Goal: Task Accomplishment & Management: Manage account settings

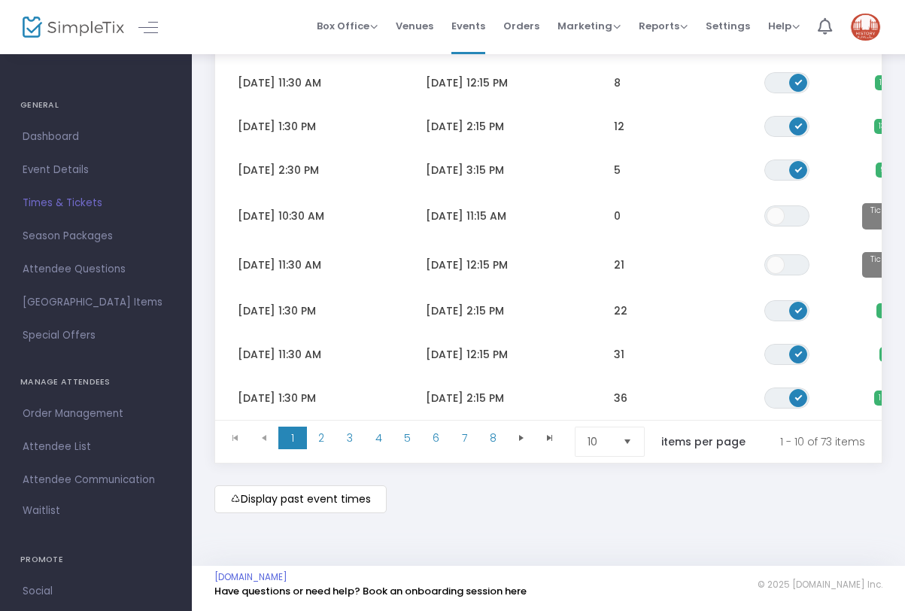
scroll to position [311, 0]
click at [630, 433] on span "Select" at bounding box center [628, 442] width 25 height 25
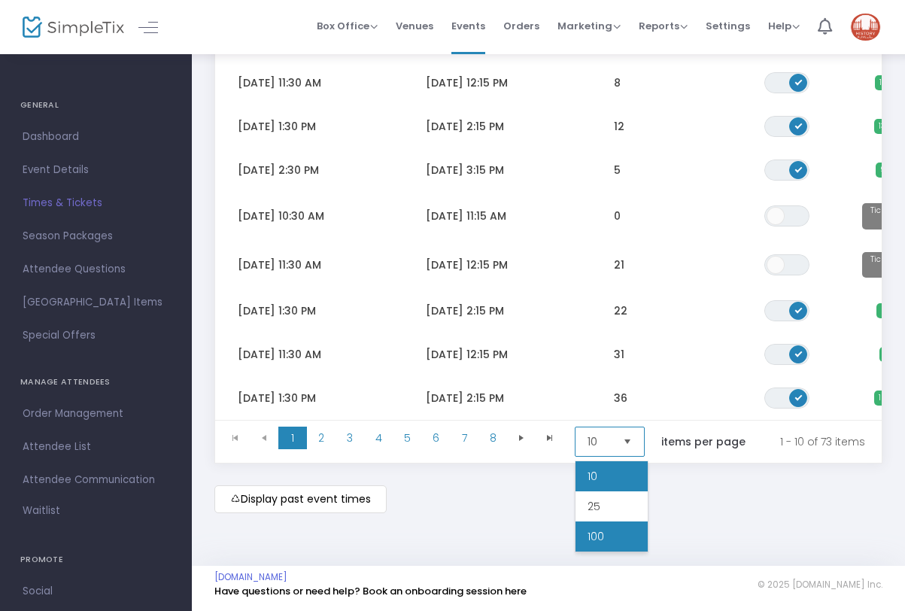
click at [615, 534] on li "100" at bounding box center [612, 537] width 72 height 30
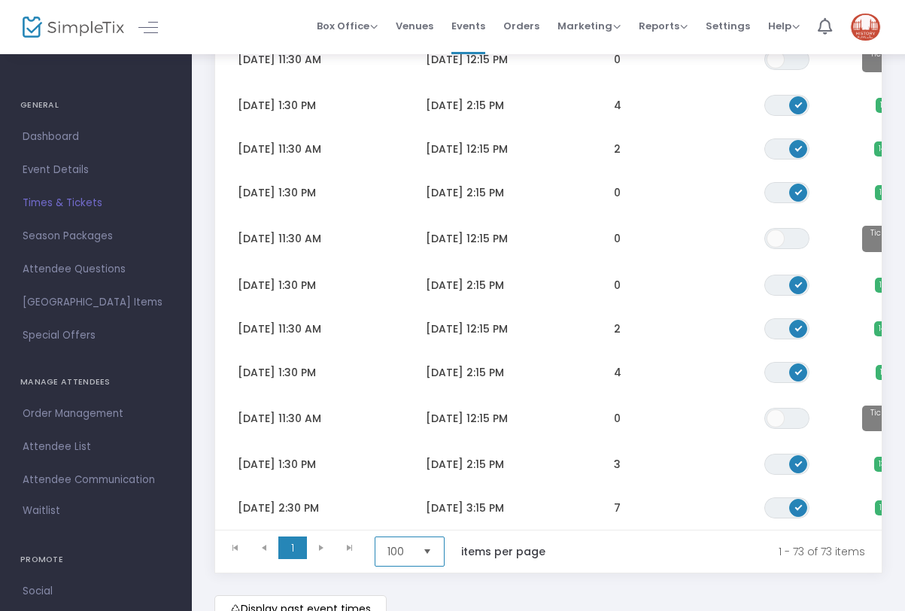
scroll to position [2991, 0]
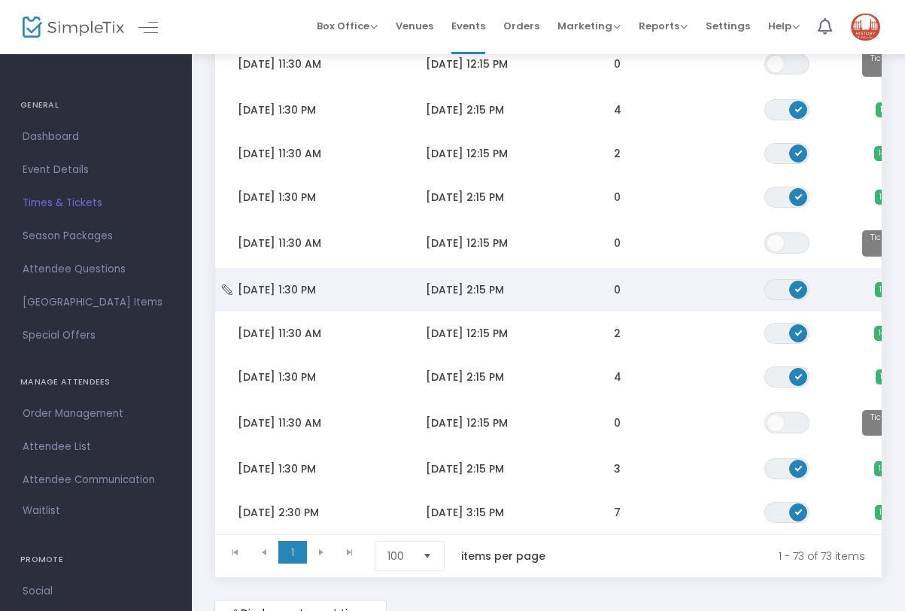
click at [582, 281] on td "[DATE] 2:15 PM" at bounding box center [497, 290] width 188 height 44
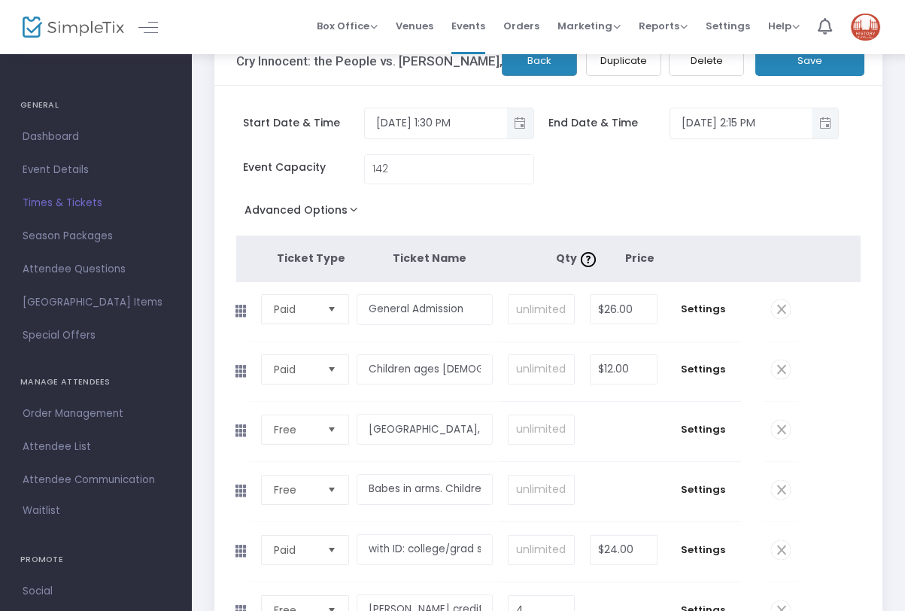
scroll to position [36, 0]
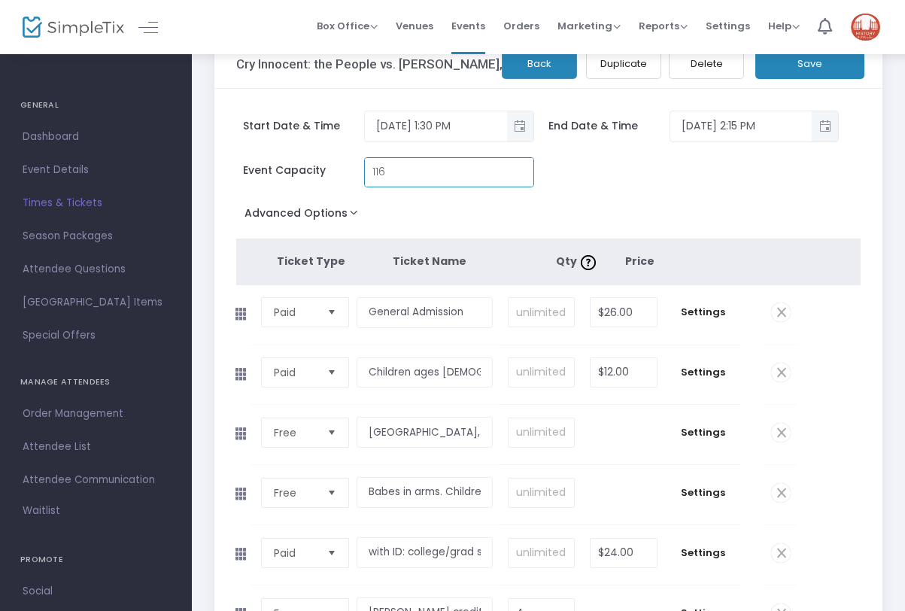
type input "116"
click at [817, 66] on button "Save" at bounding box center [810, 63] width 109 height 31
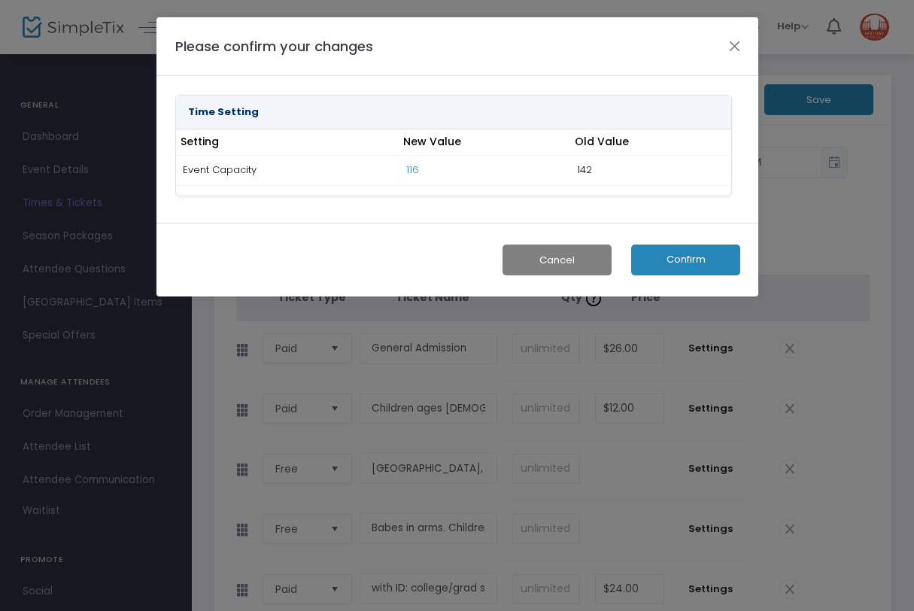
click at [684, 262] on button "Confirm" at bounding box center [685, 260] width 109 height 31
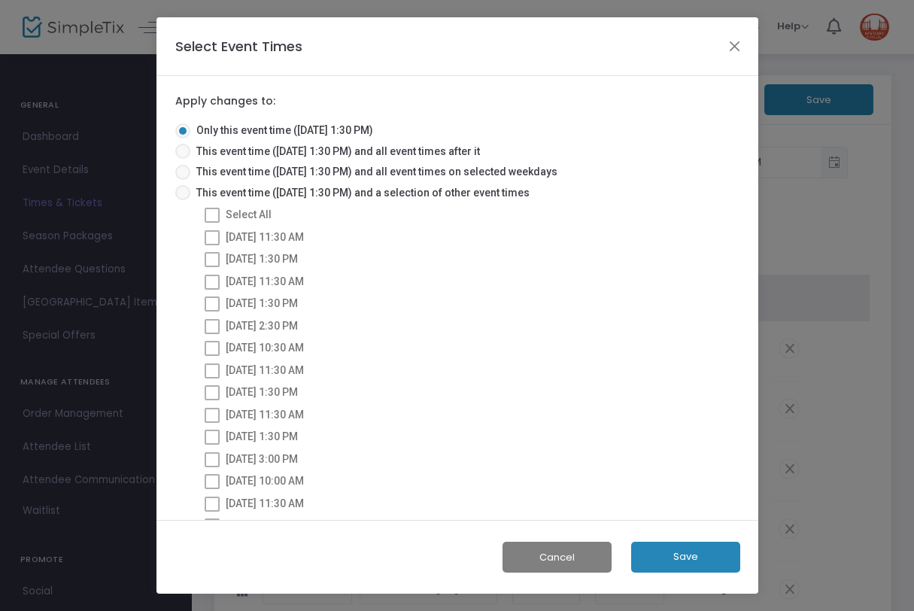
click at [670, 557] on button "Save" at bounding box center [685, 557] width 109 height 31
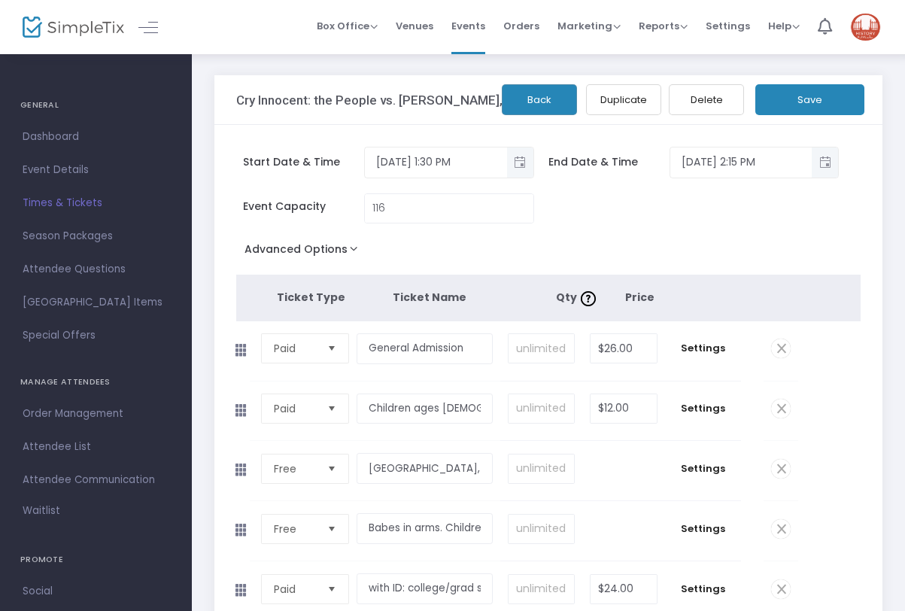
click at [76, 202] on span "Times & Tickets" at bounding box center [96, 203] width 147 height 20
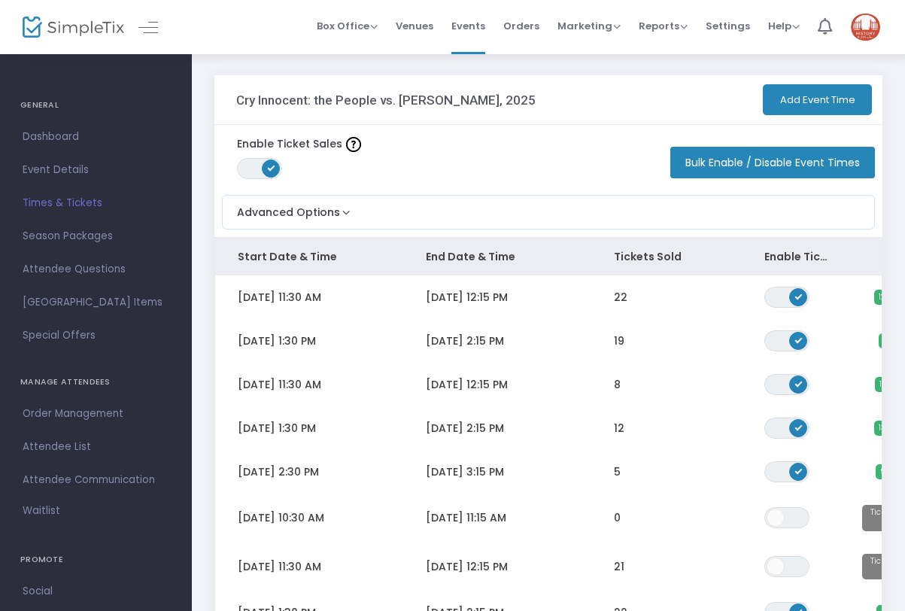
scroll to position [306, 0]
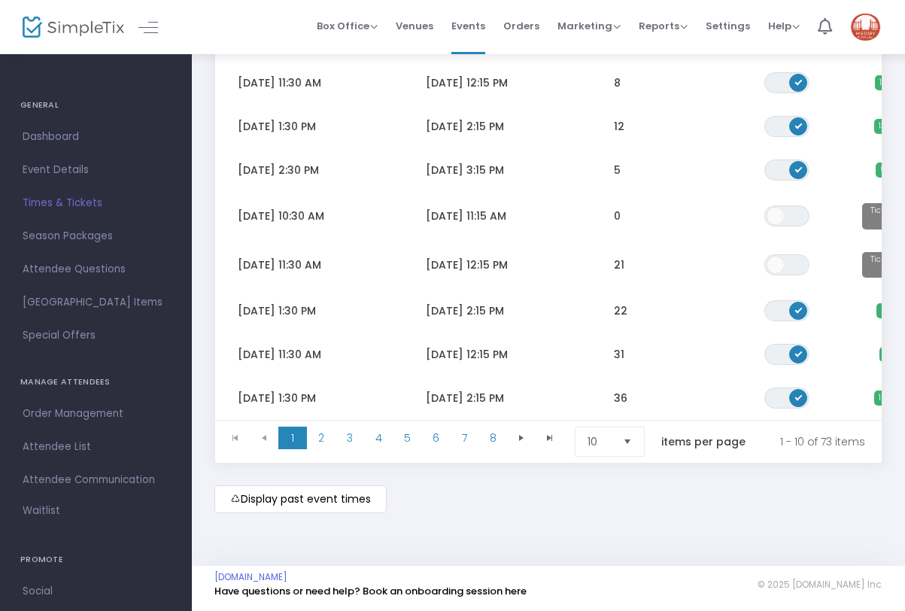
click at [631, 432] on span "Select" at bounding box center [628, 442] width 25 height 25
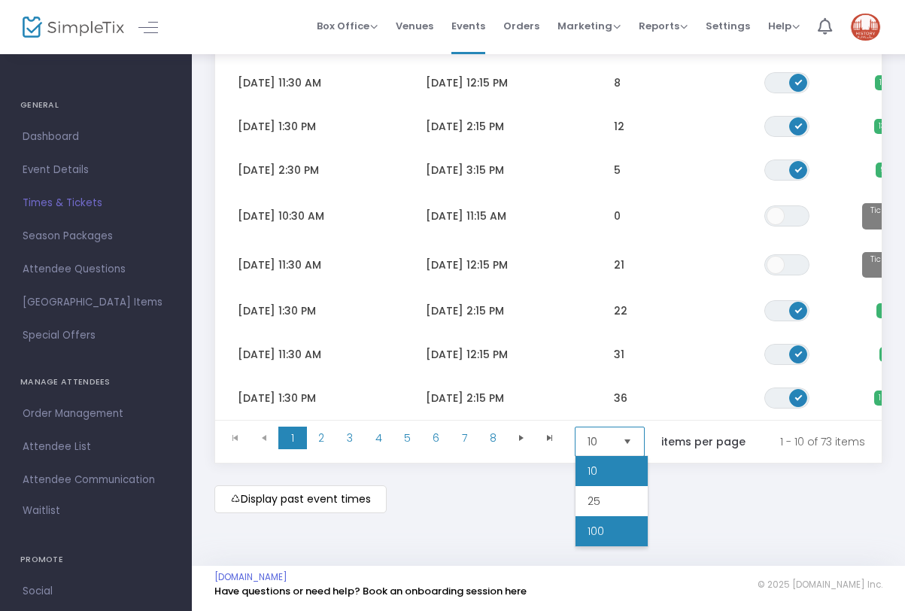
click at [618, 525] on li "100" at bounding box center [612, 531] width 72 height 30
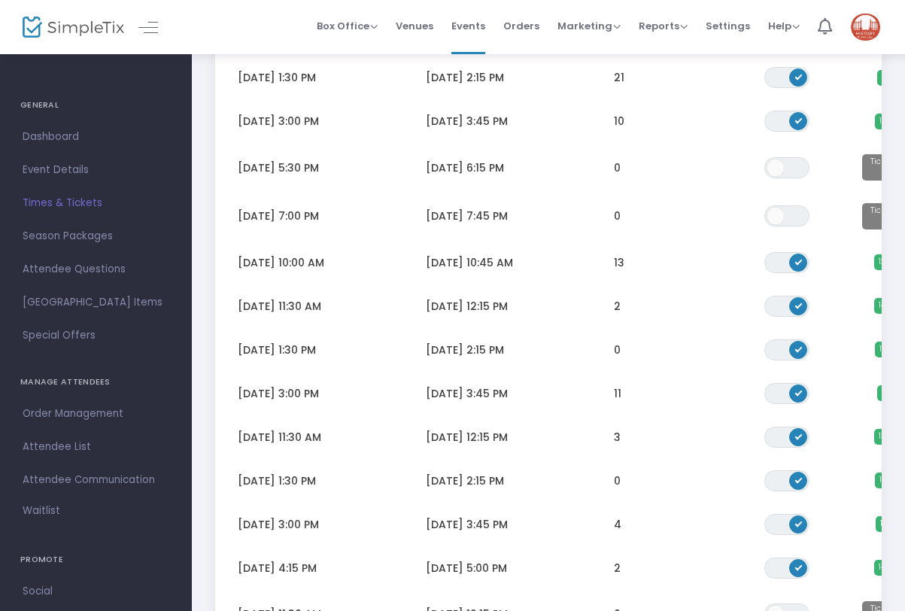
scroll to position [3023, 0]
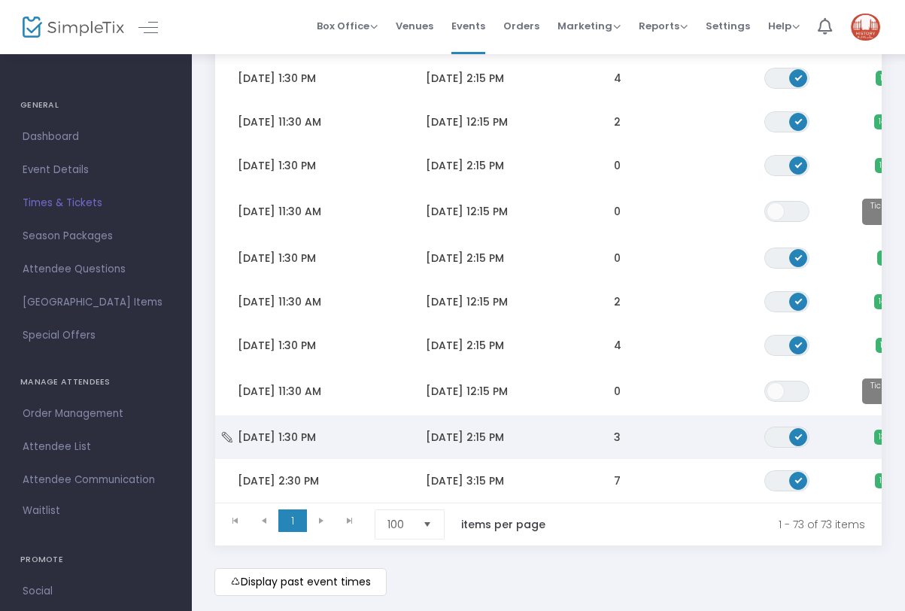
click at [491, 430] on span "[DATE] 2:15 PM" at bounding box center [465, 437] width 78 height 15
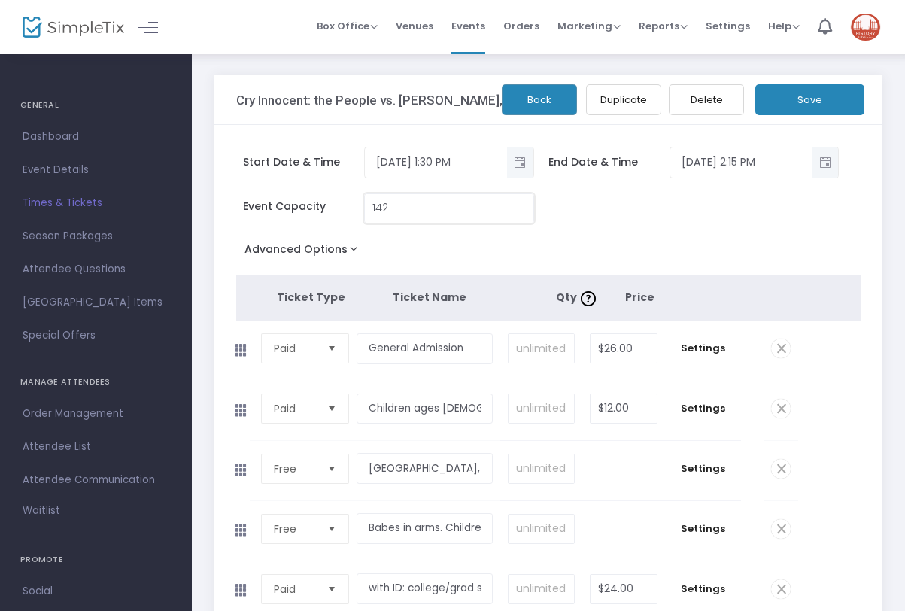
click at [421, 207] on input "142" at bounding box center [449, 208] width 168 height 29
paste input "87"
type input "87"
click at [799, 103] on button "Save" at bounding box center [810, 99] width 109 height 31
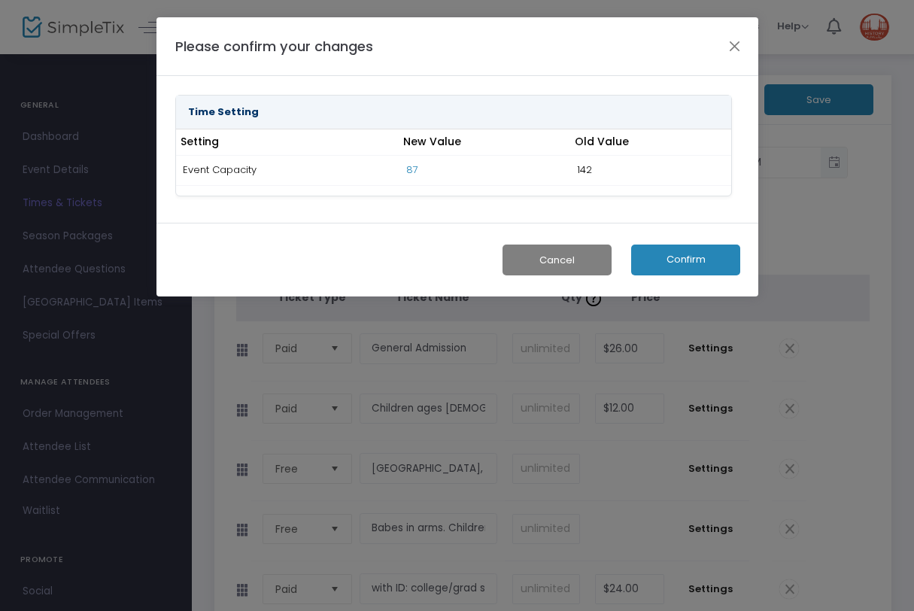
click at [671, 258] on button "Confirm" at bounding box center [685, 260] width 109 height 31
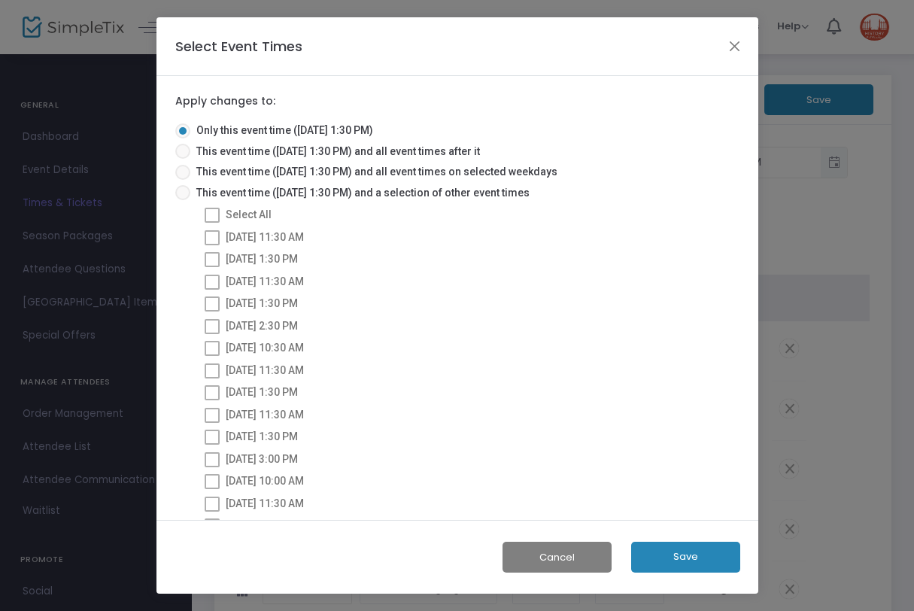
click at [672, 552] on button "Save" at bounding box center [685, 557] width 109 height 31
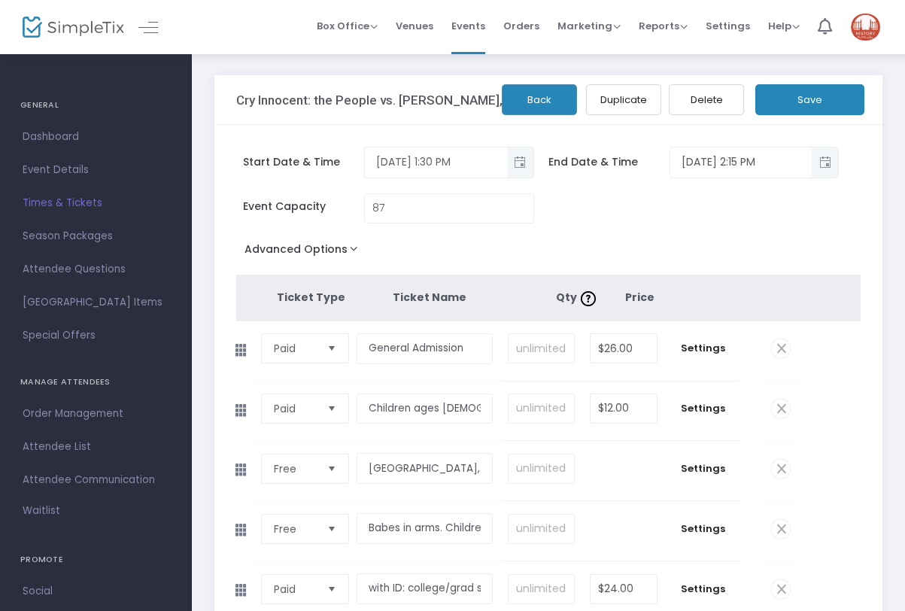
click at [519, 158] on span "Toggle popup" at bounding box center [520, 162] width 25 height 25
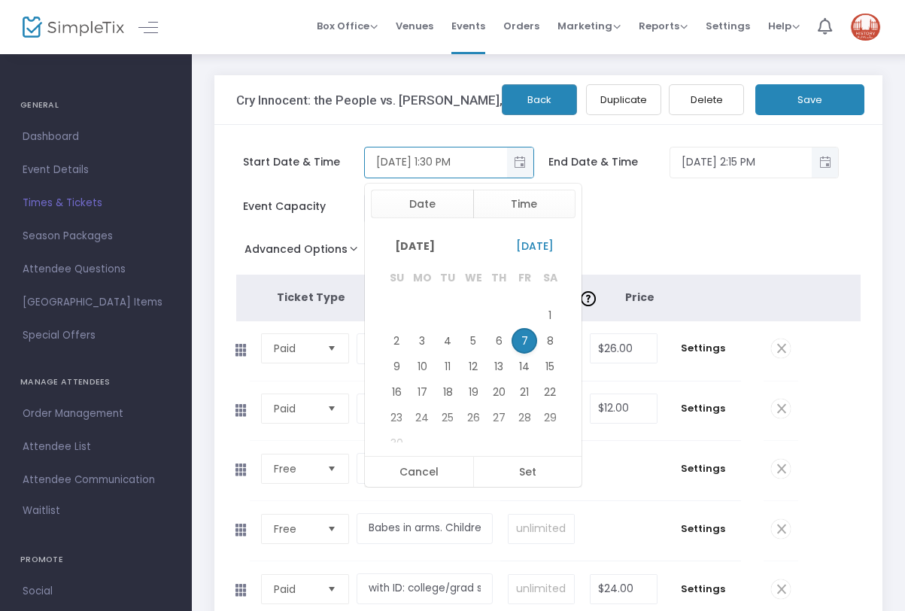
scroll to position [22, 0]
click at [84, 205] on span "Times & Tickets" at bounding box center [96, 203] width 147 height 20
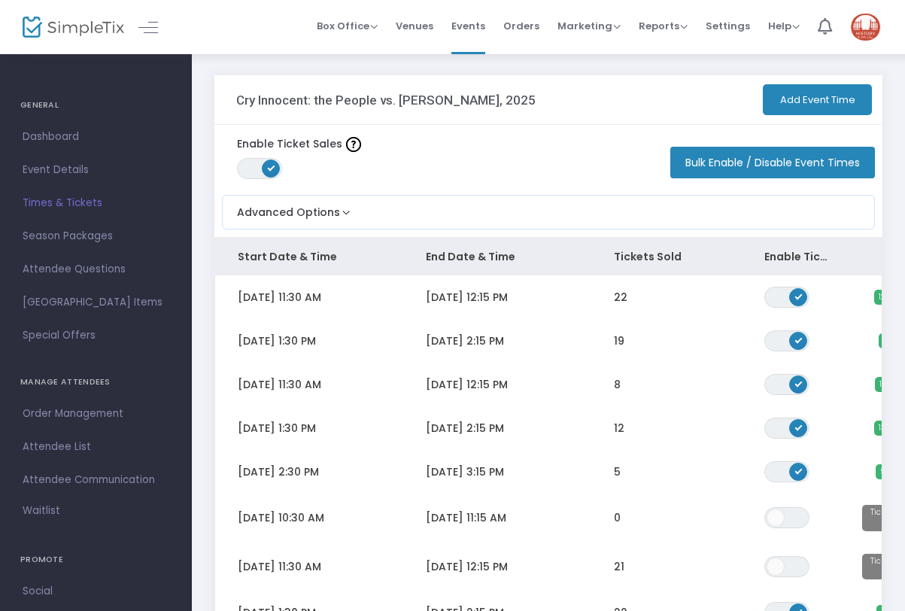
scroll to position [311, 0]
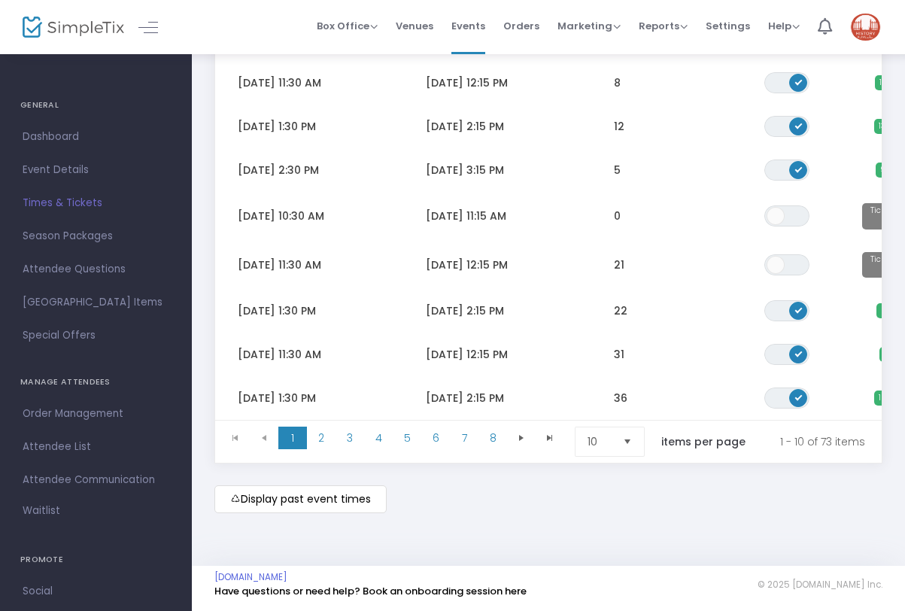
click at [625, 433] on span "Select" at bounding box center [628, 442] width 25 height 25
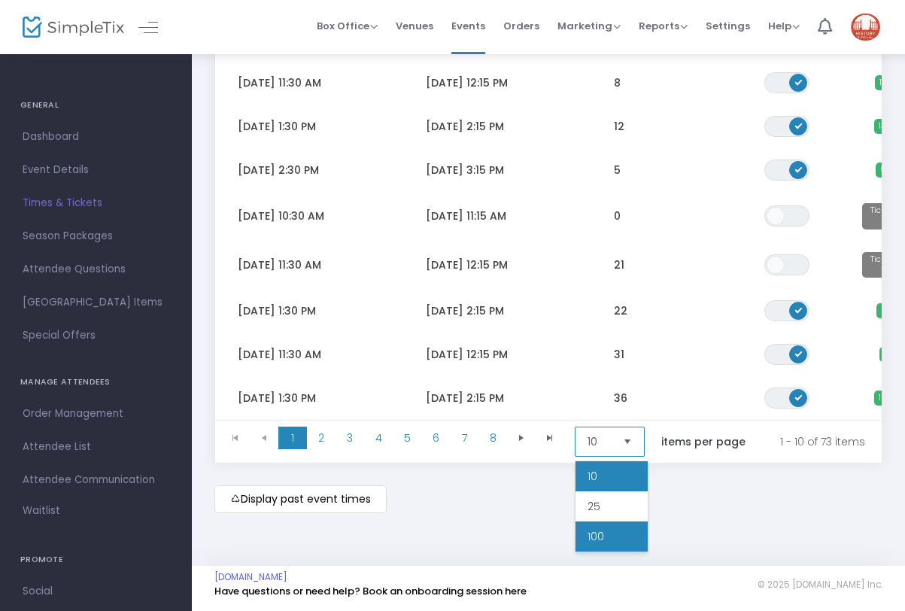
click at [623, 524] on li "100" at bounding box center [612, 537] width 72 height 30
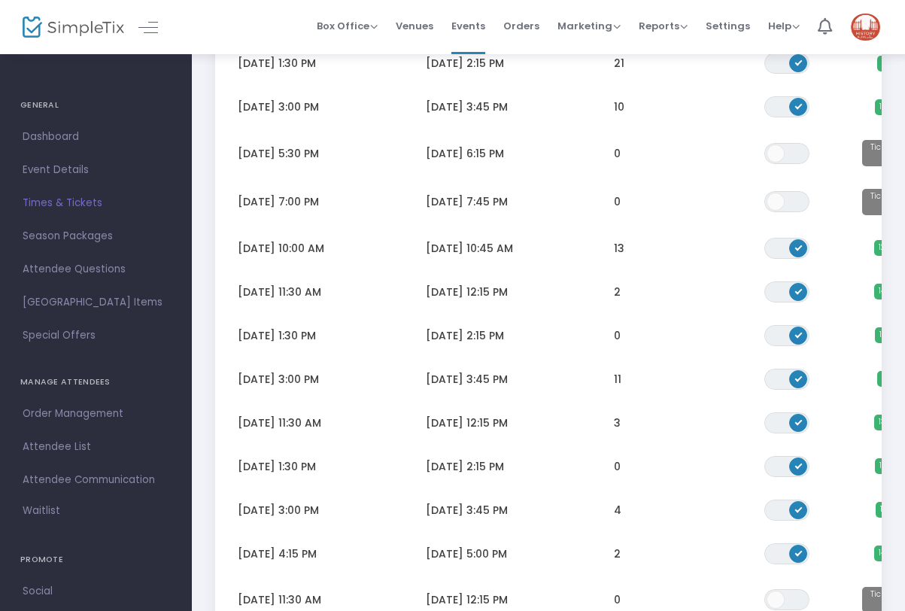
scroll to position [3110, 0]
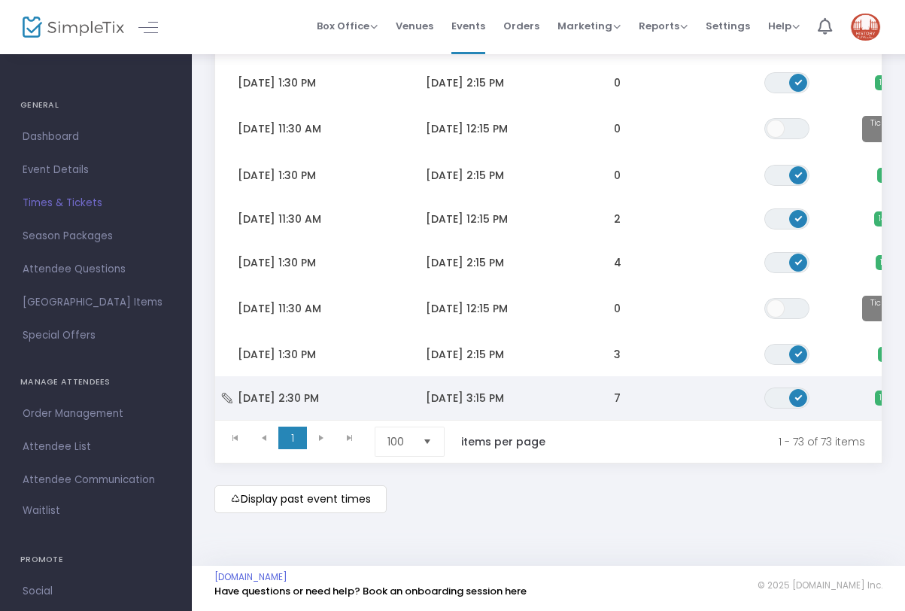
click at [537, 382] on td "[DATE] 3:15 PM" at bounding box center [497, 398] width 188 height 44
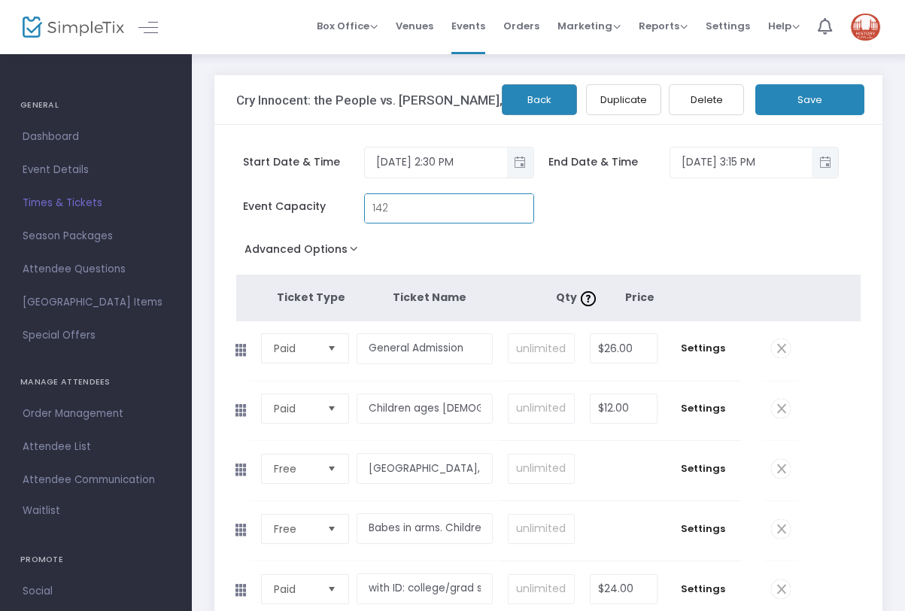
drag, startPoint x: 400, startPoint y: 208, endPoint x: 355, endPoint y: 207, distance: 45.2
click at [355, 207] on div "Event Capacity 142" at bounding box center [388, 208] width 290 height 30
type input "115"
click at [796, 102] on button "Save" at bounding box center [810, 99] width 109 height 31
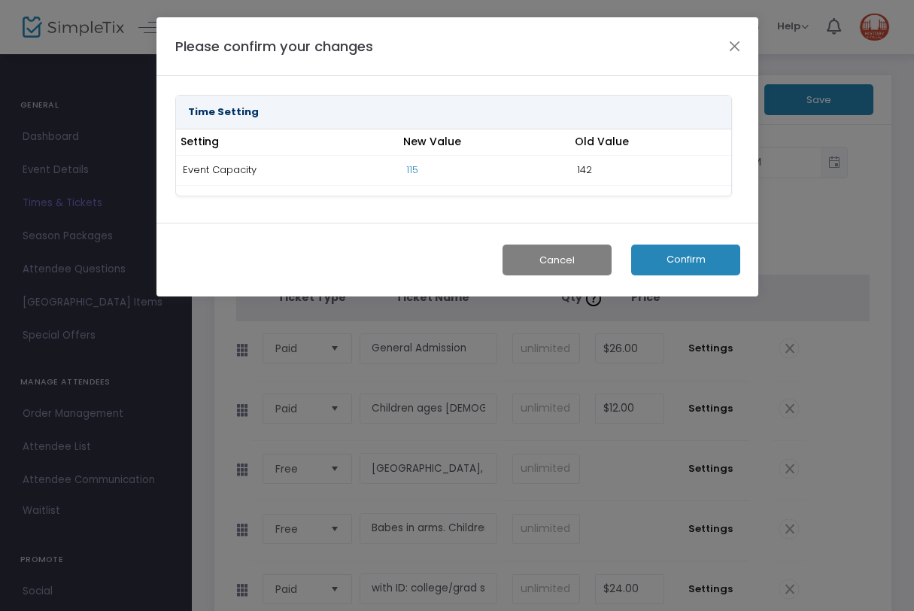
click at [674, 262] on button "Confirm" at bounding box center [685, 260] width 109 height 31
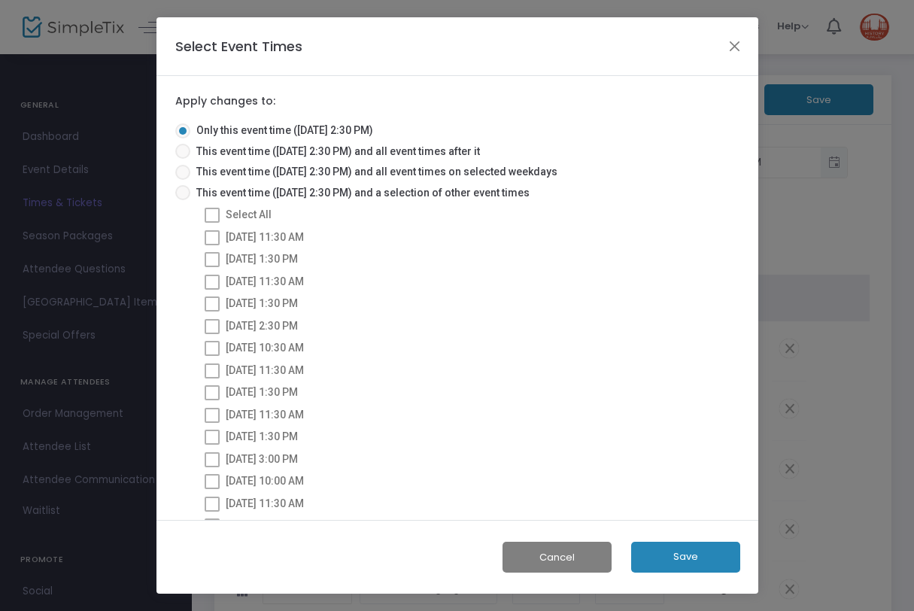
click at [703, 559] on button "Save" at bounding box center [685, 557] width 109 height 31
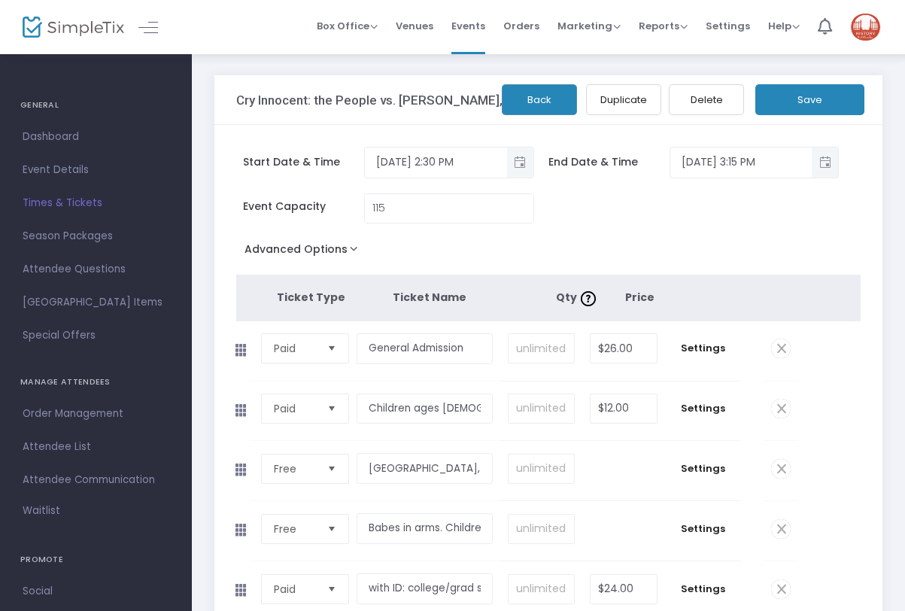
click at [89, 200] on span "Times & Tickets" at bounding box center [96, 203] width 147 height 20
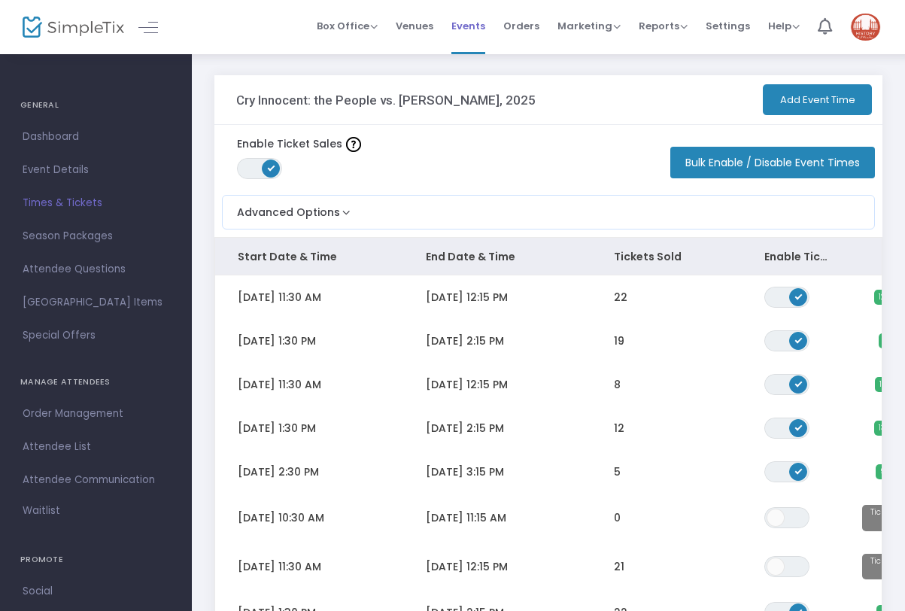
click at [478, 22] on span "Events" at bounding box center [469, 26] width 34 height 38
